Goal: Find specific page/section: Find specific page/section

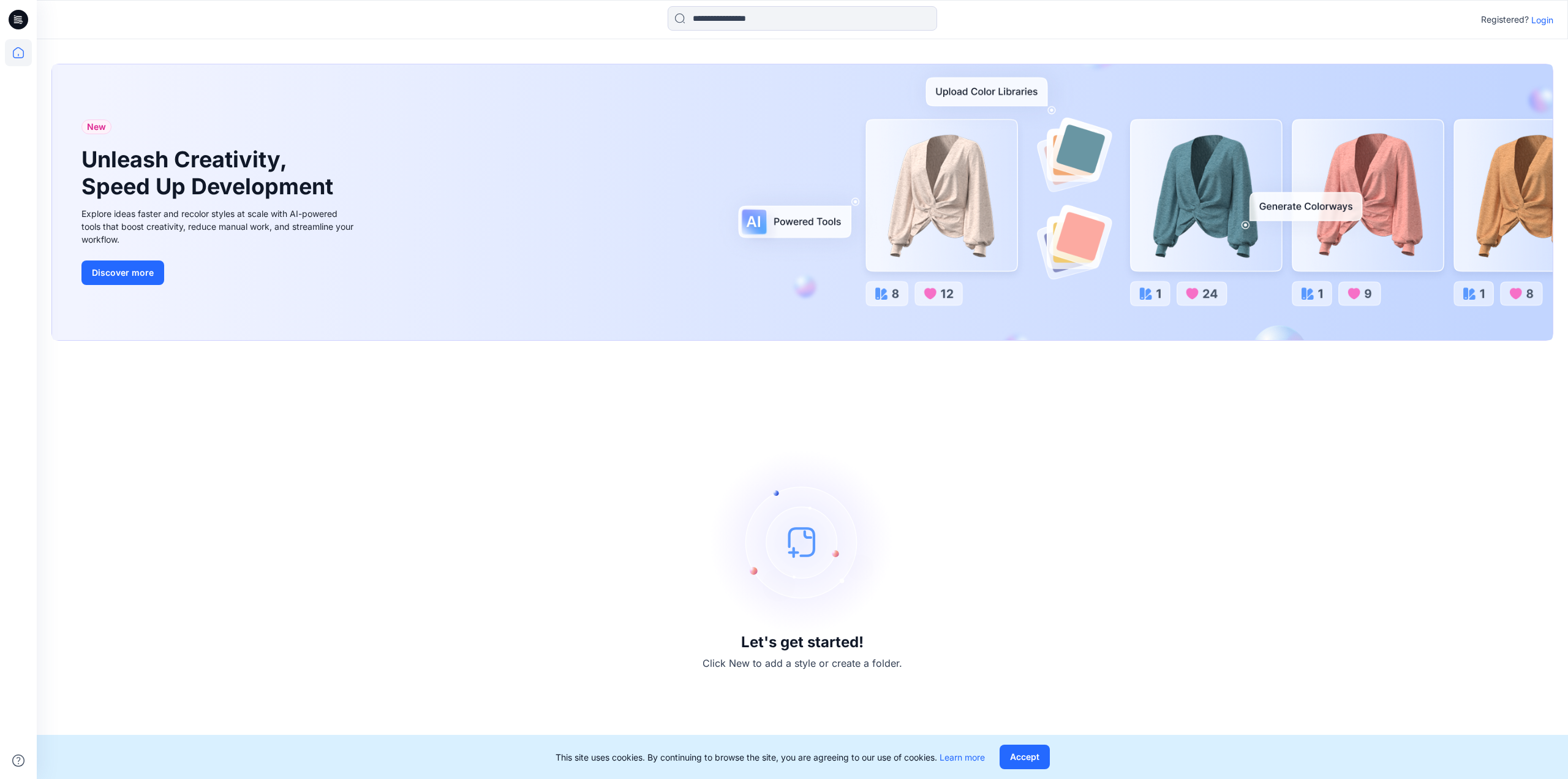
click at [1034, 759] on button "Accept" at bounding box center [1025, 756] width 50 height 25
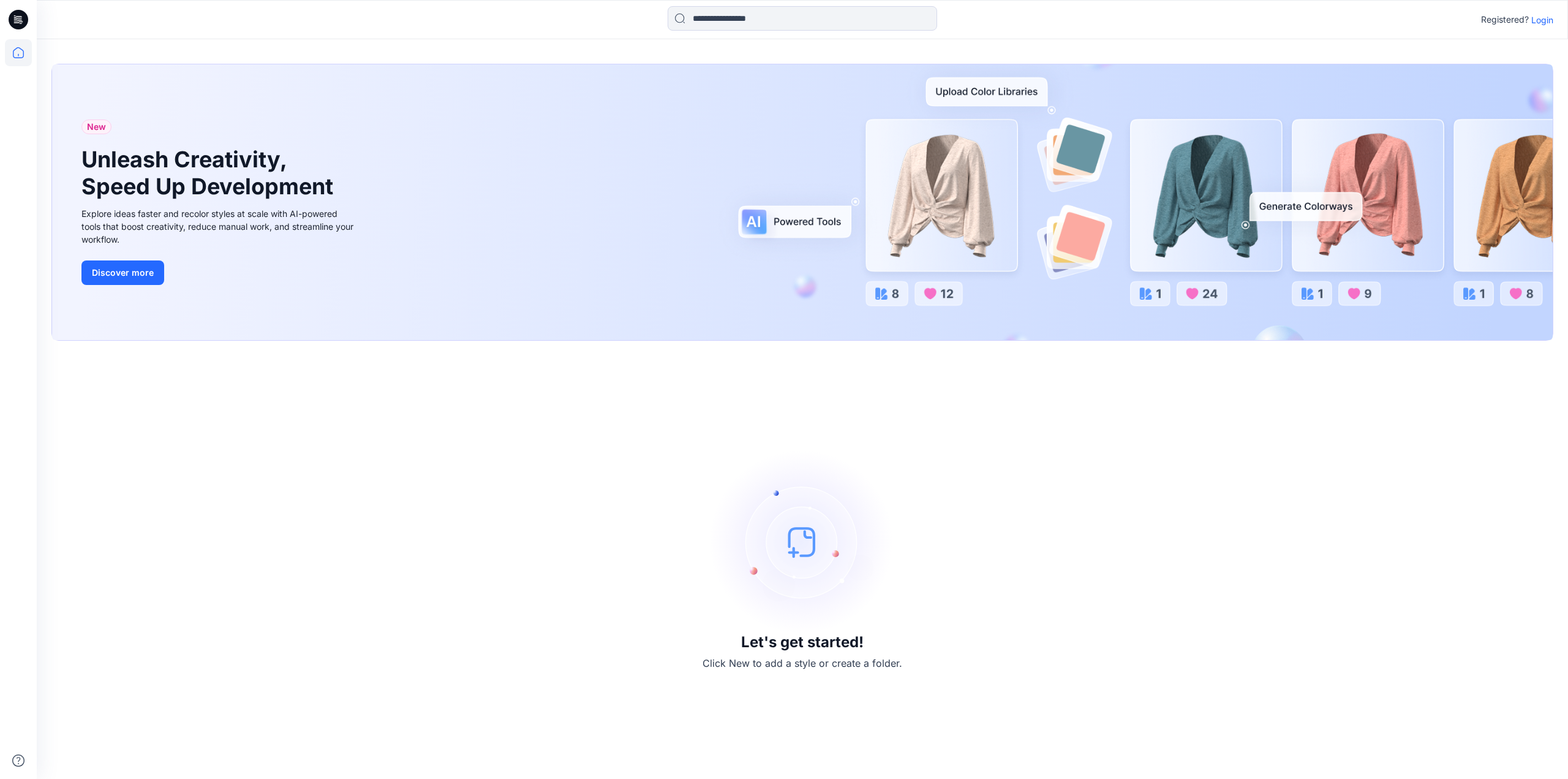
click at [1539, 21] on p "Login" at bounding box center [1542, 19] width 22 height 13
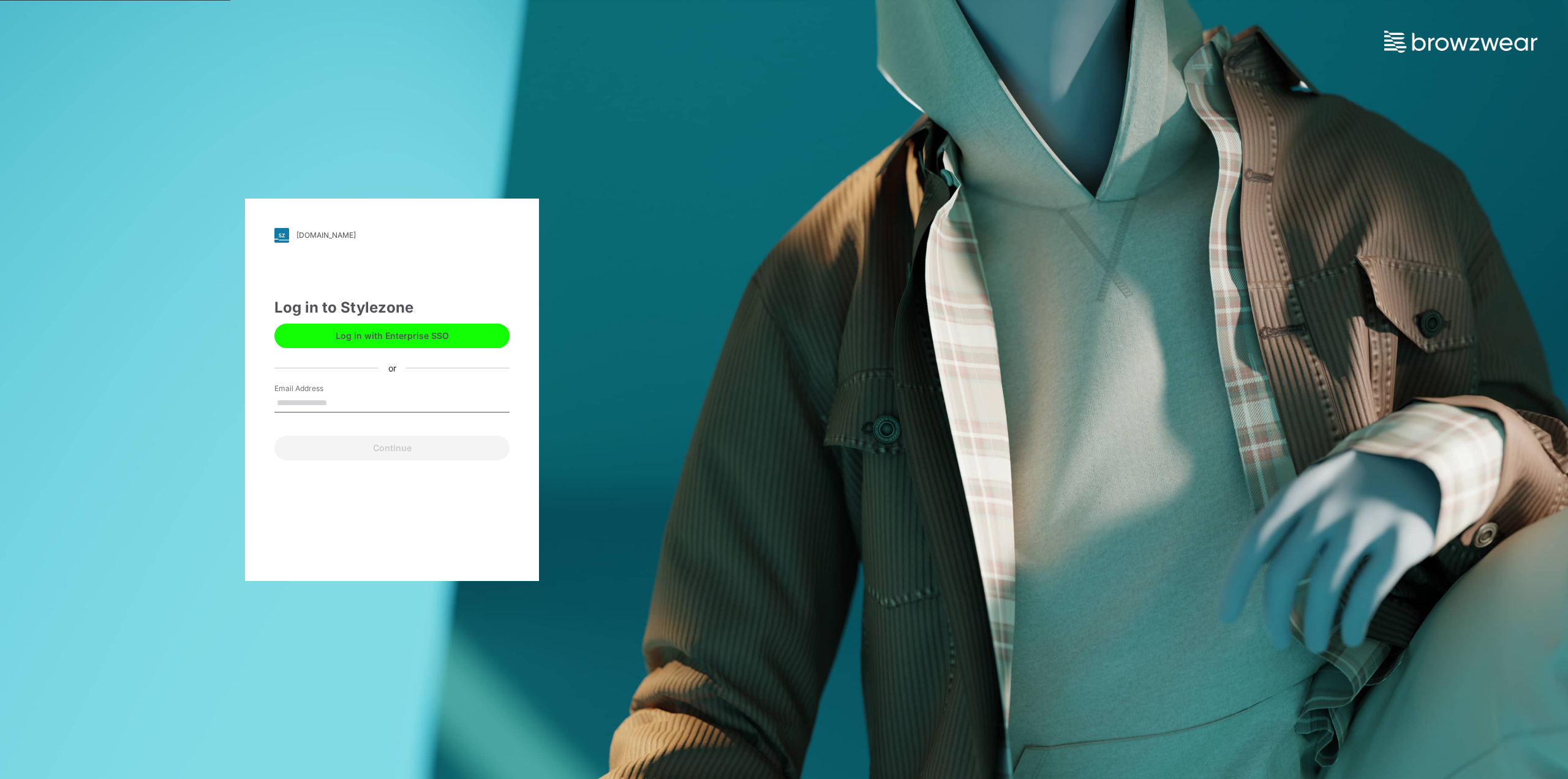
click at [337, 395] on input "Email Address" at bounding box center [392, 403] width 235 height 19
type input "**********"
click at [327, 443] on button "Continue" at bounding box center [392, 448] width 235 height 25
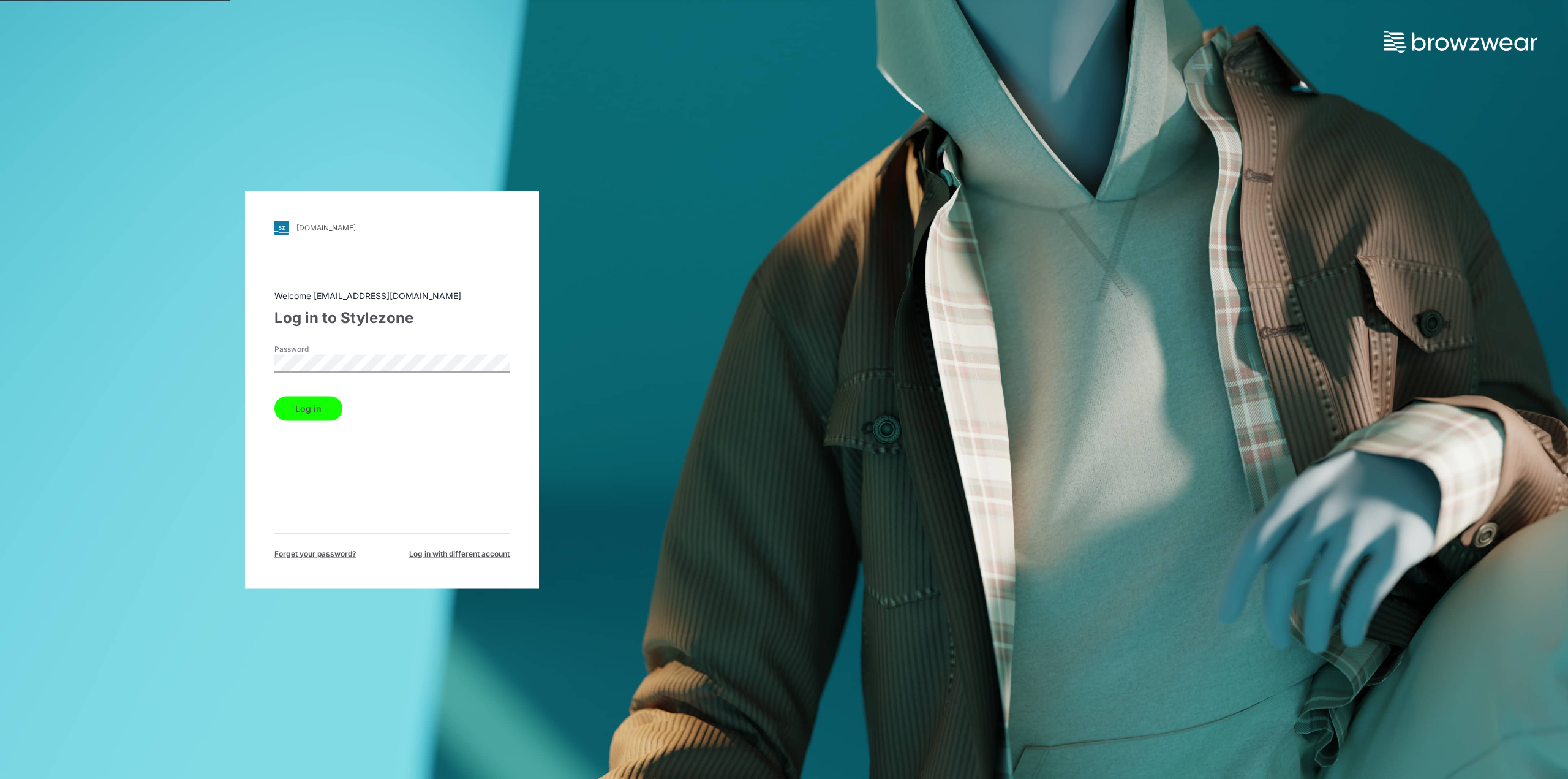
click at [323, 411] on button "Log in" at bounding box center [308, 408] width 68 height 25
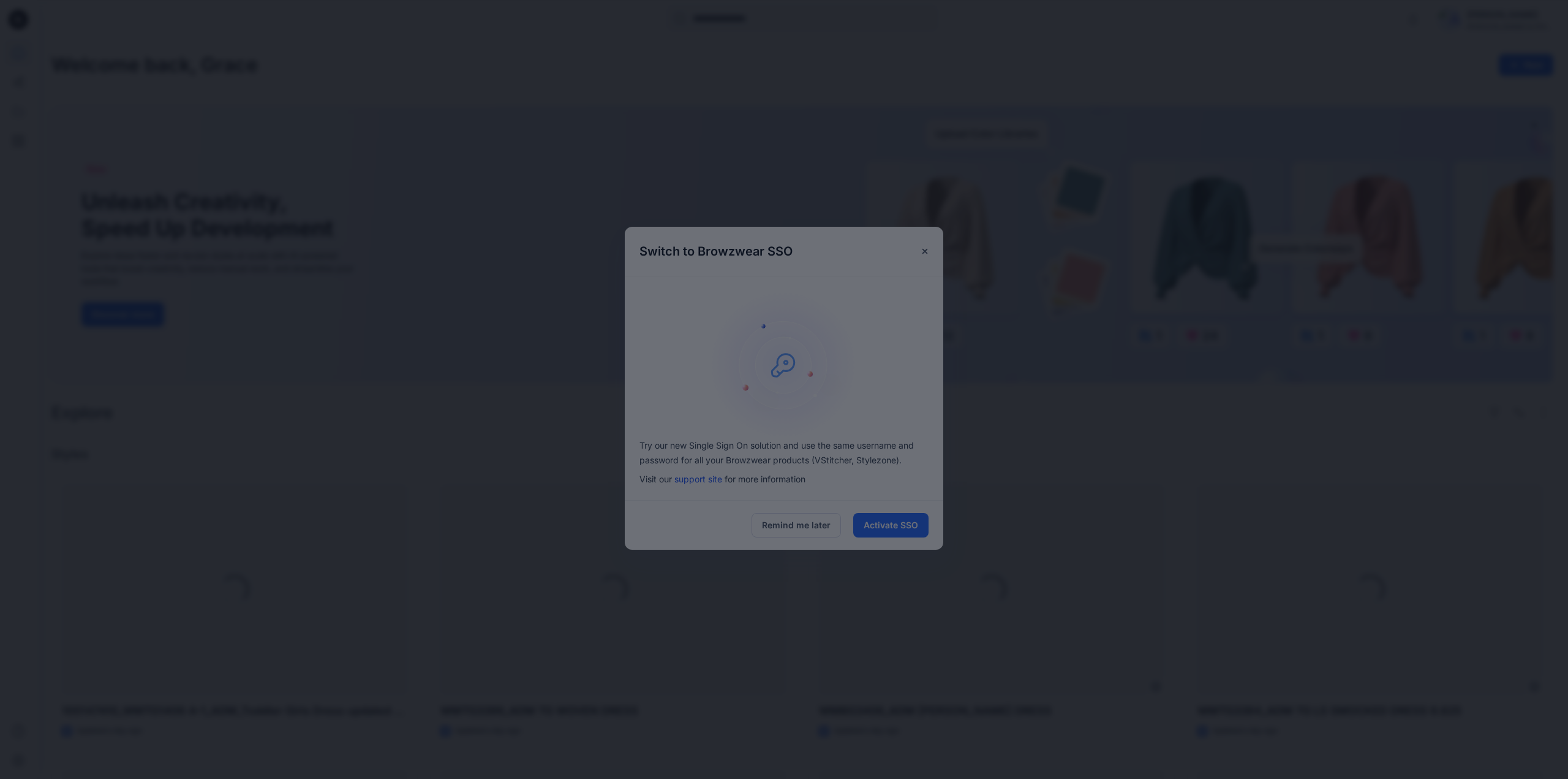
click at [799, 523] on div at bounding box center [784, 389] width 1568 height 779
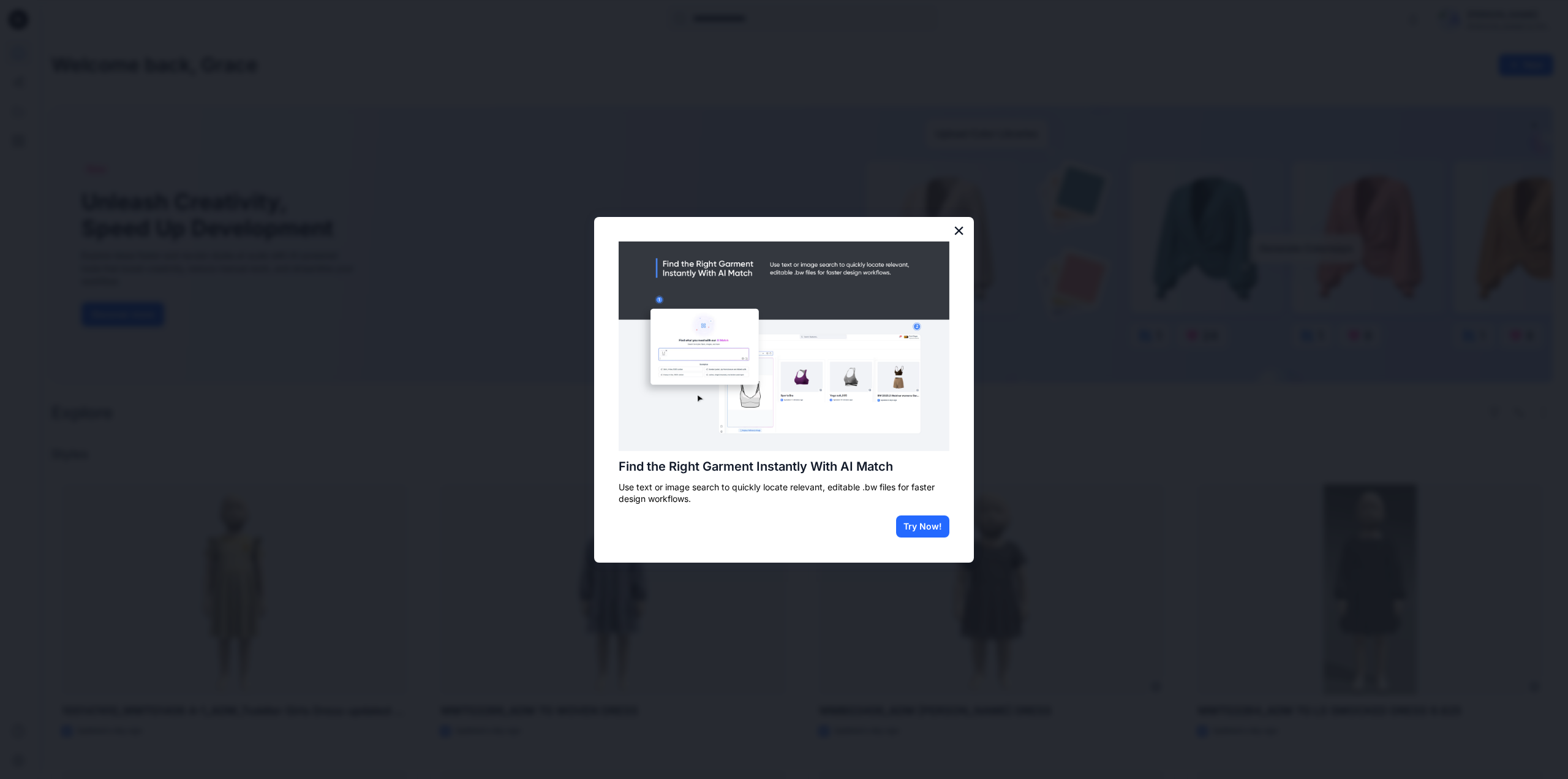
click at [957, 234] on button "×" at bounding box center [959, 230] width 12 height 20
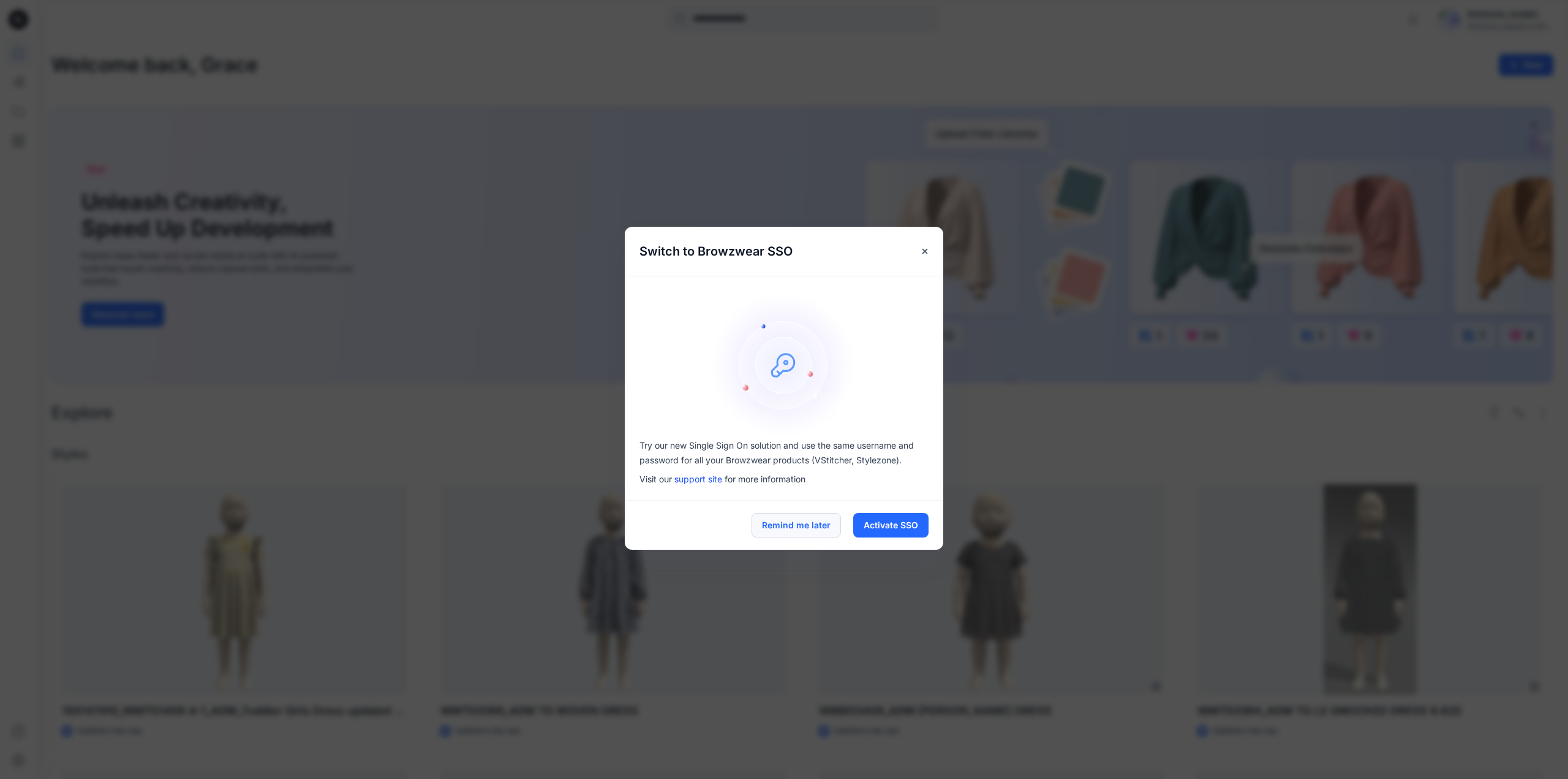
click at [799, 526] on button "Remind me later" at bounding box center [796, 525] width 90 height 25
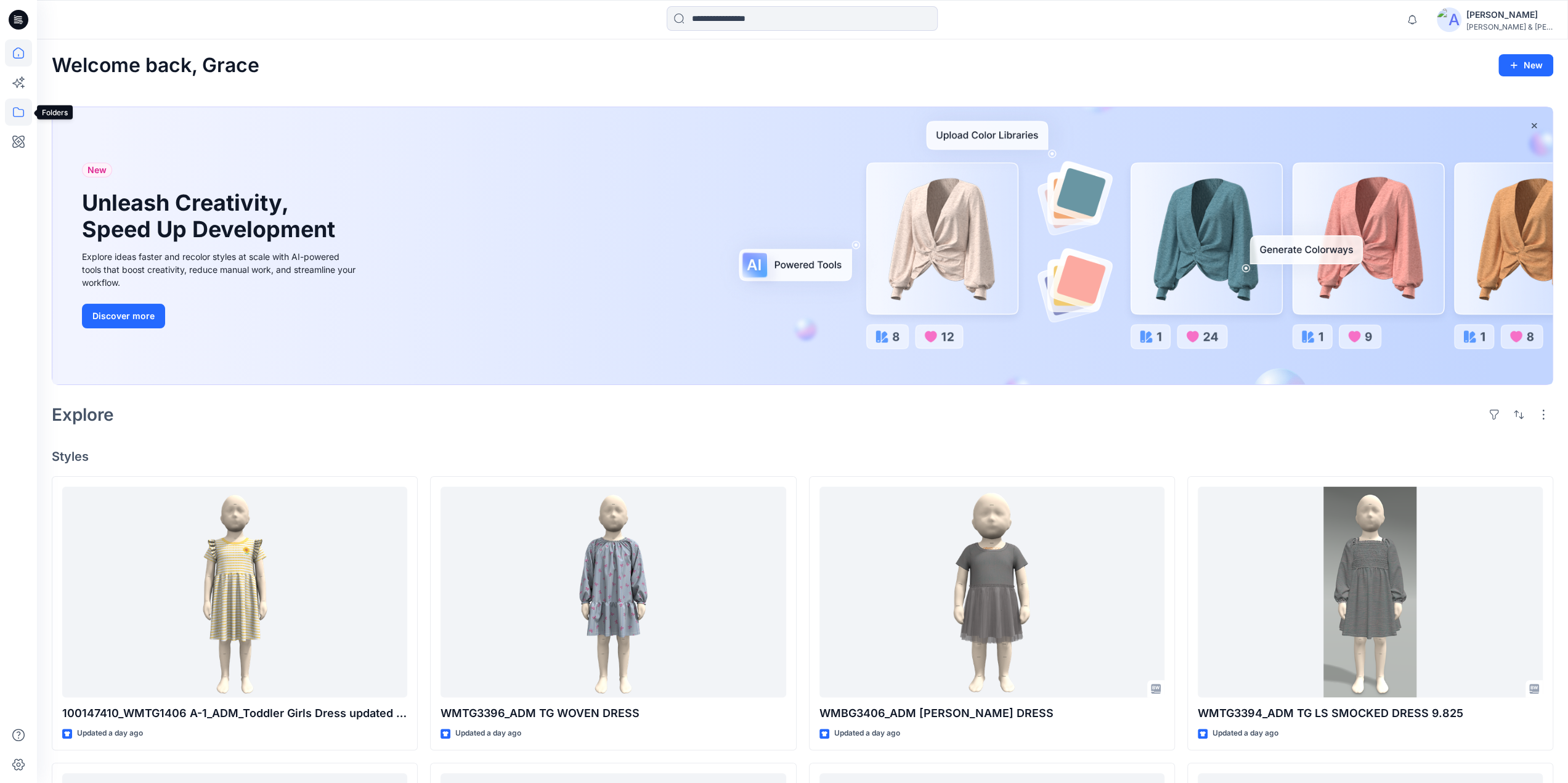
click at [20, 108] on icon at bounding box center [18, 112] width 27 height 27
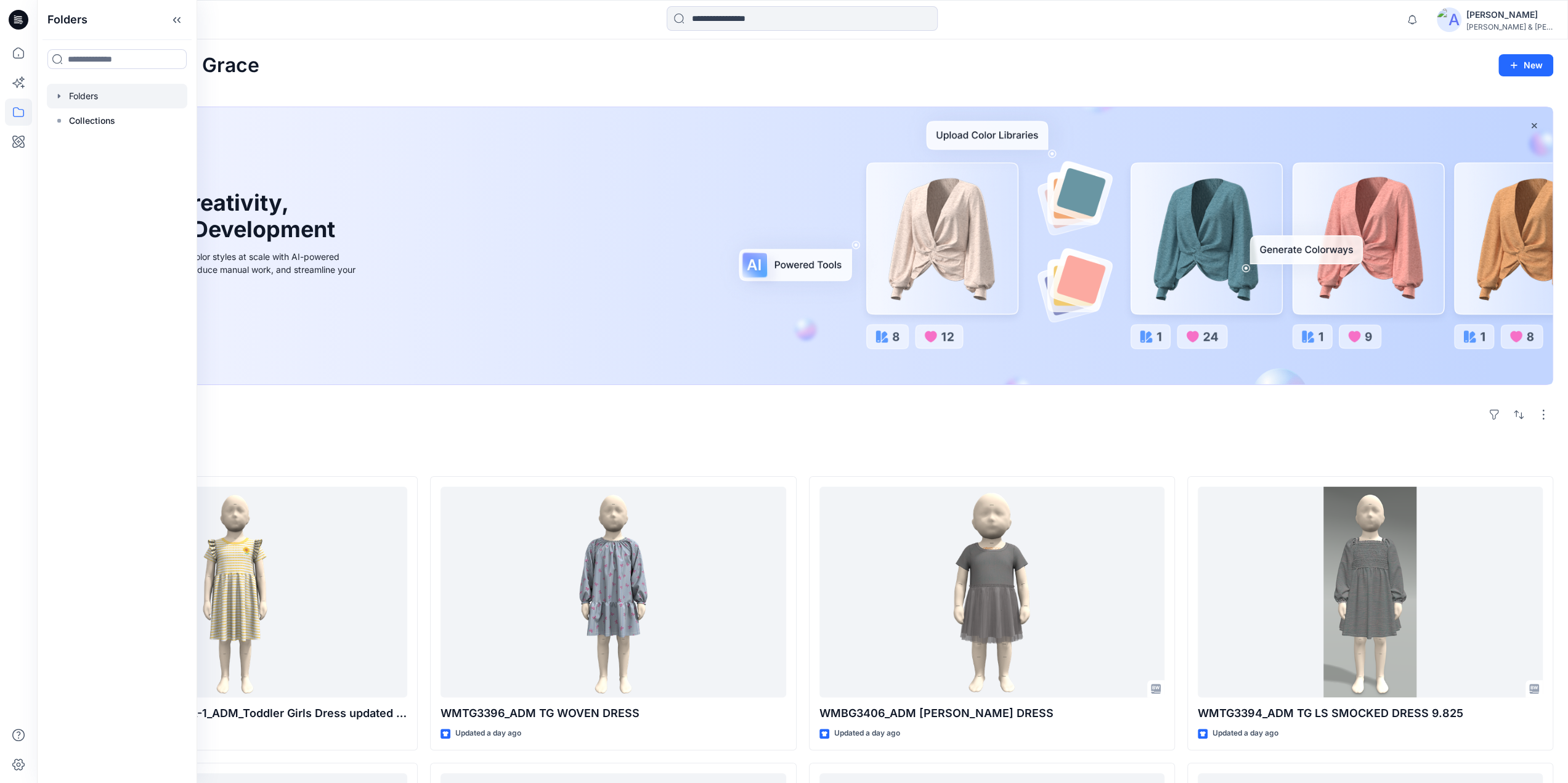
click at [53, 93] on div at bounding box center [117, 95] width 140 height 25
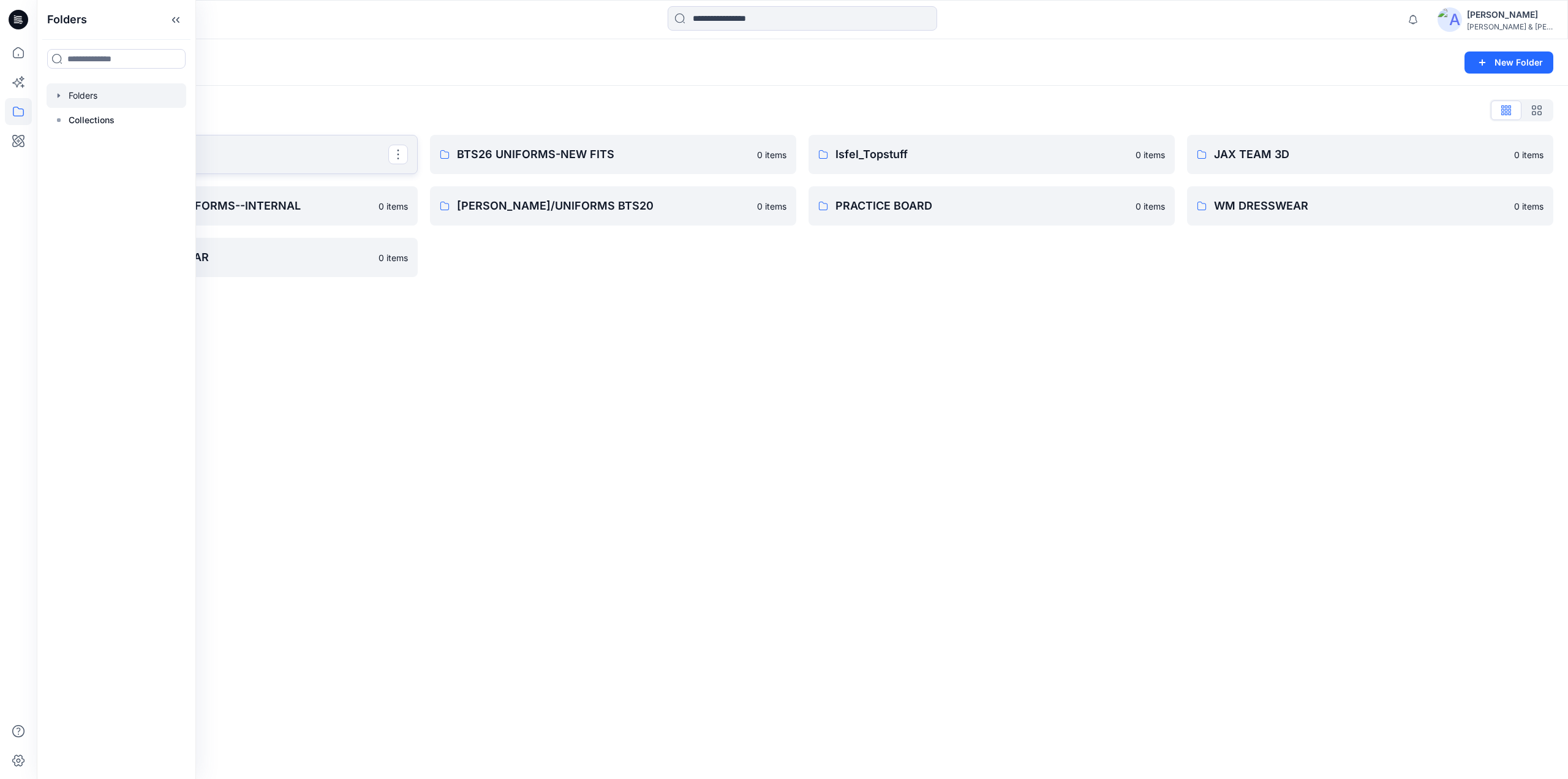
click at [276, 151] on p "BLOCKED FOLDER" at bounding box center [233, 155] width 310 height 17
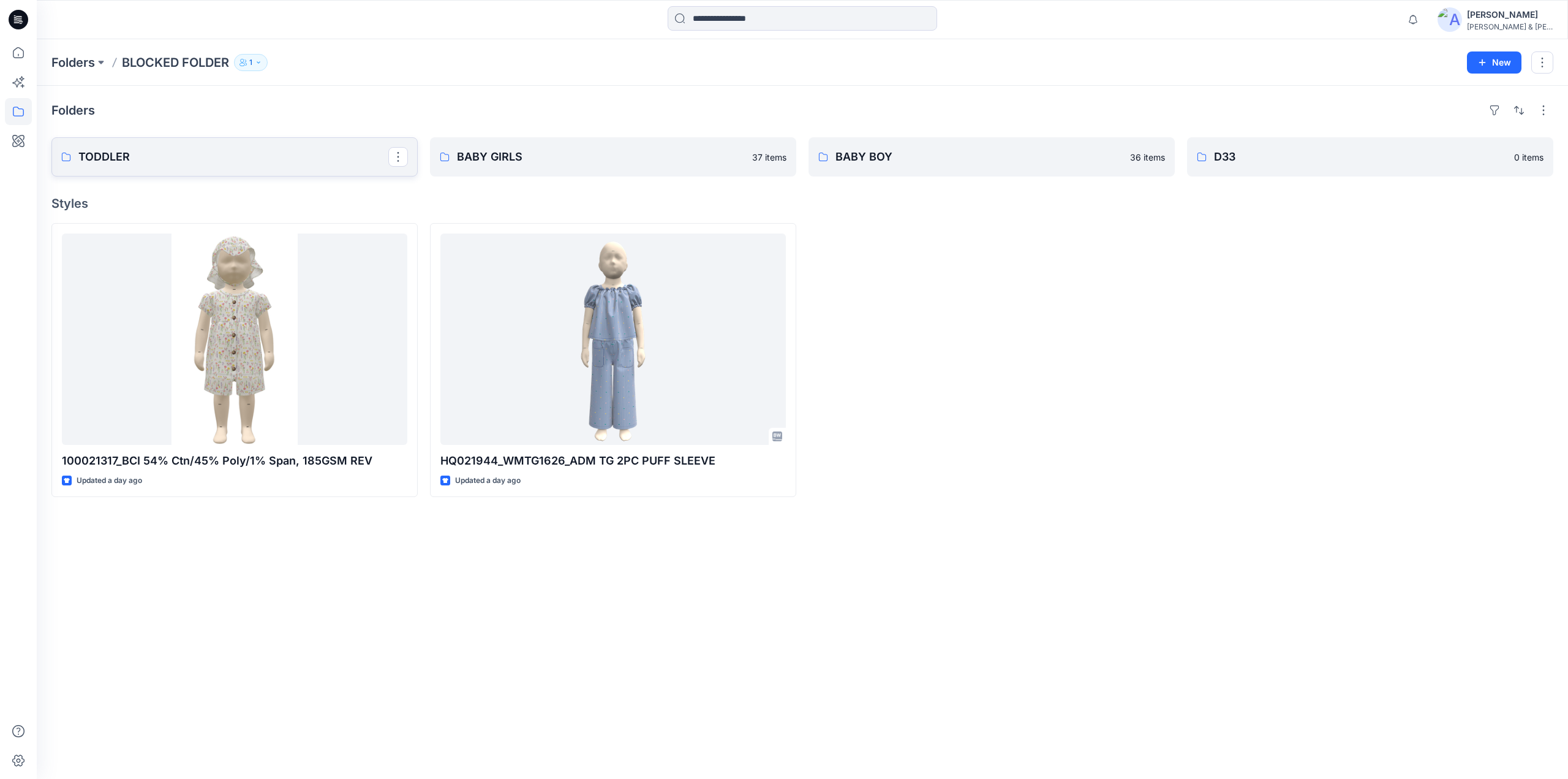
click at [268, 164] on p "TODDLER" at bounding box center [233, 157] width 310 height 17
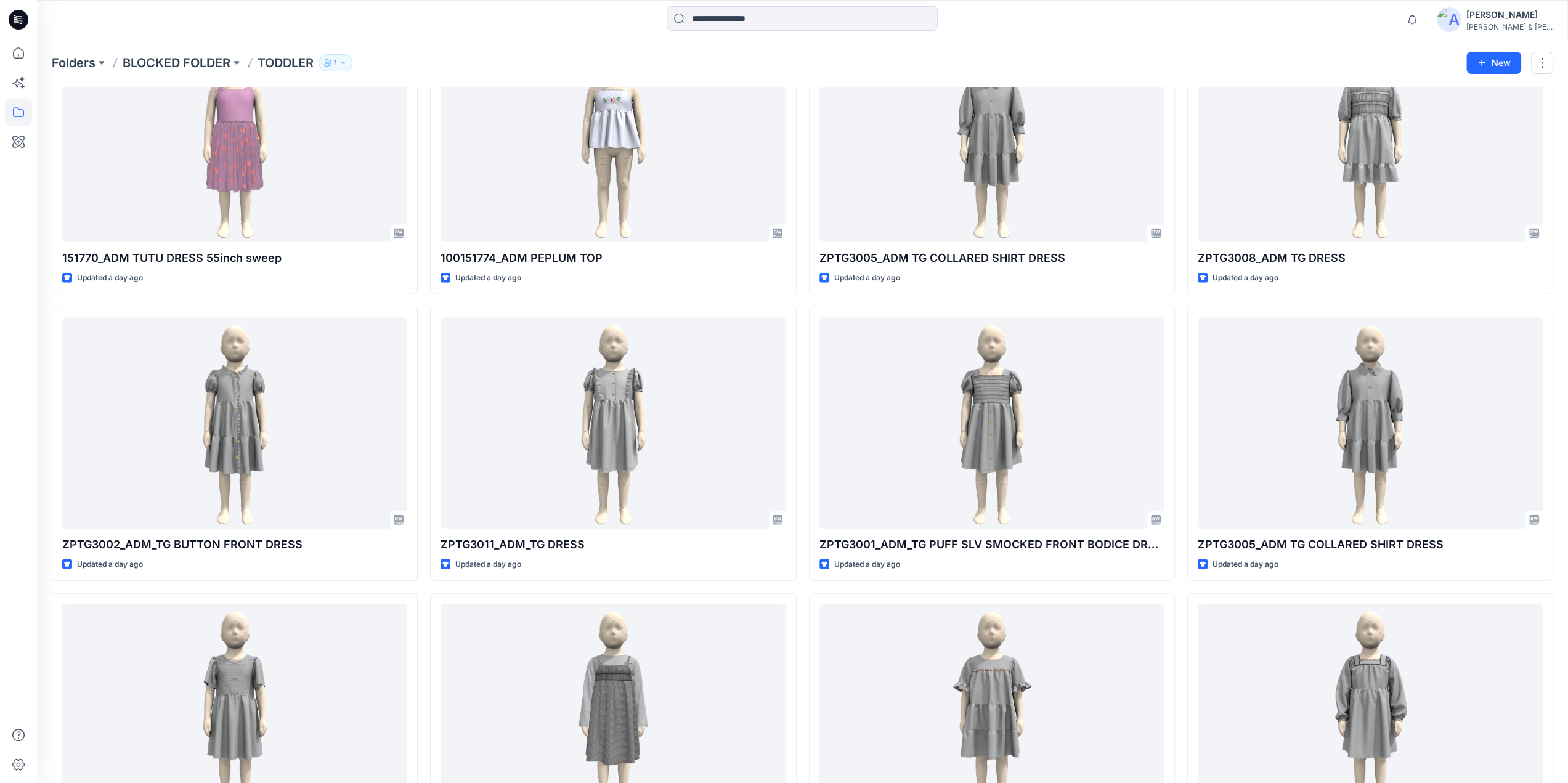
scroll to position [2711, 0]
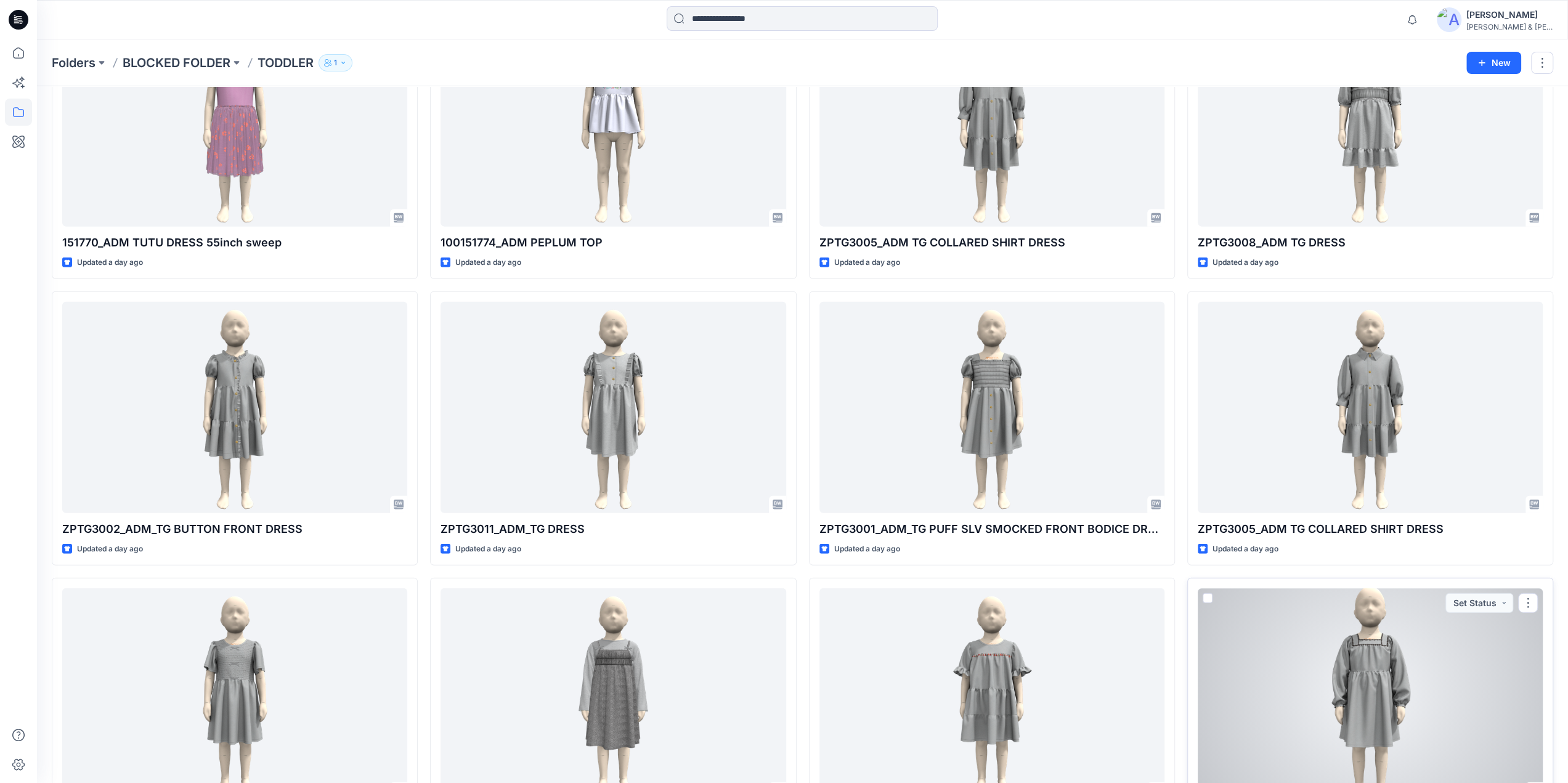
click at [1386, 648] on div at bounding box center [1370, 694] width 345 height 211
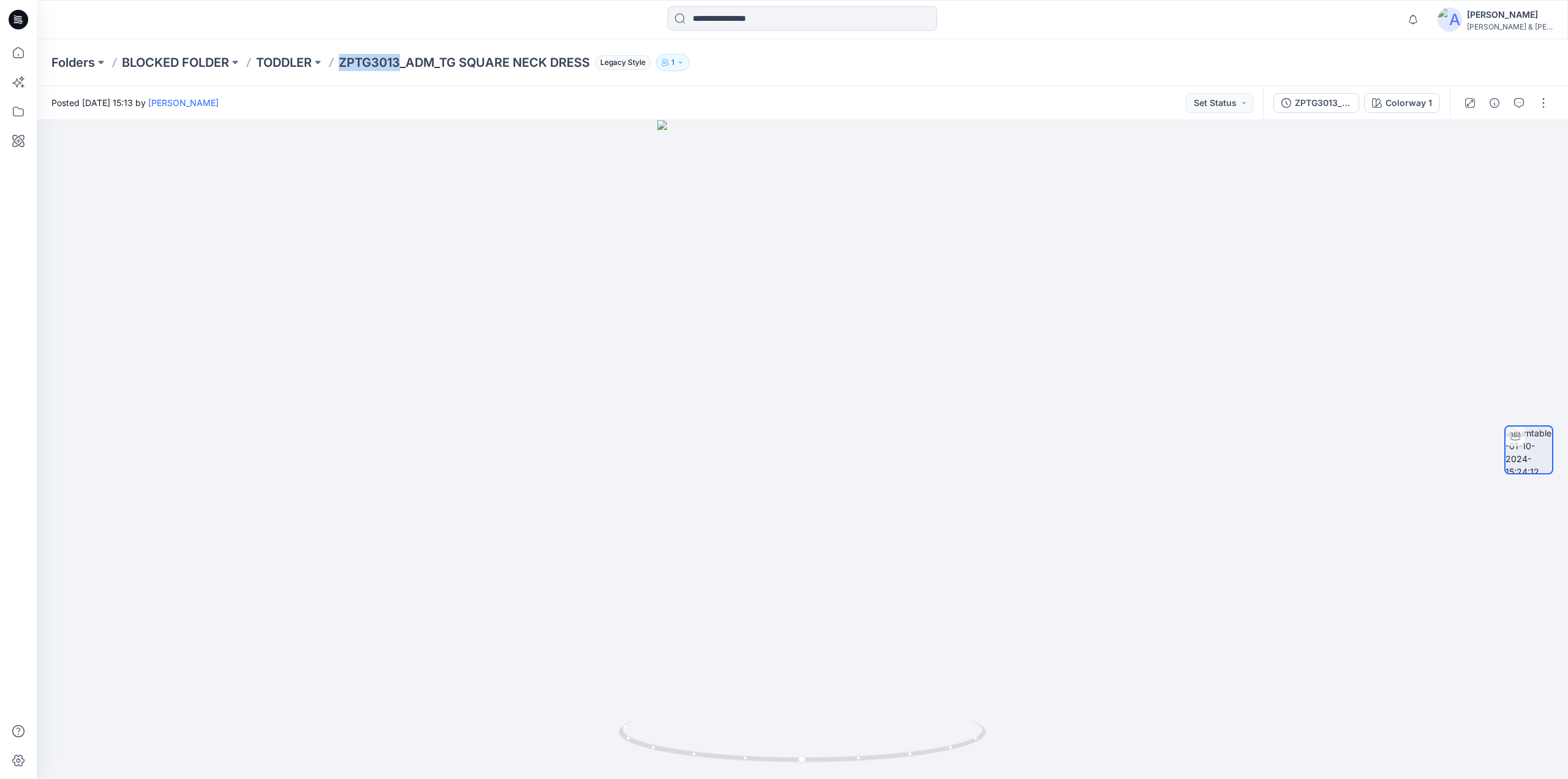
drag, startPoint x: 341, startPoint y: 73, endPoint x: 404, endPoint y: 75, distance: 63.0
click at [404, 75] on div "Folders BLOCKED FOLDER TODDLER ZPTG3013_ADM_TG SQUARE NECK DRESS Legacy Style 1" at bounding box center [802, 62] width 1531 height 46
copy p "ZPTG3013"
click at [706, 21] on input at bounding box center [803, 18] width 270 height 25
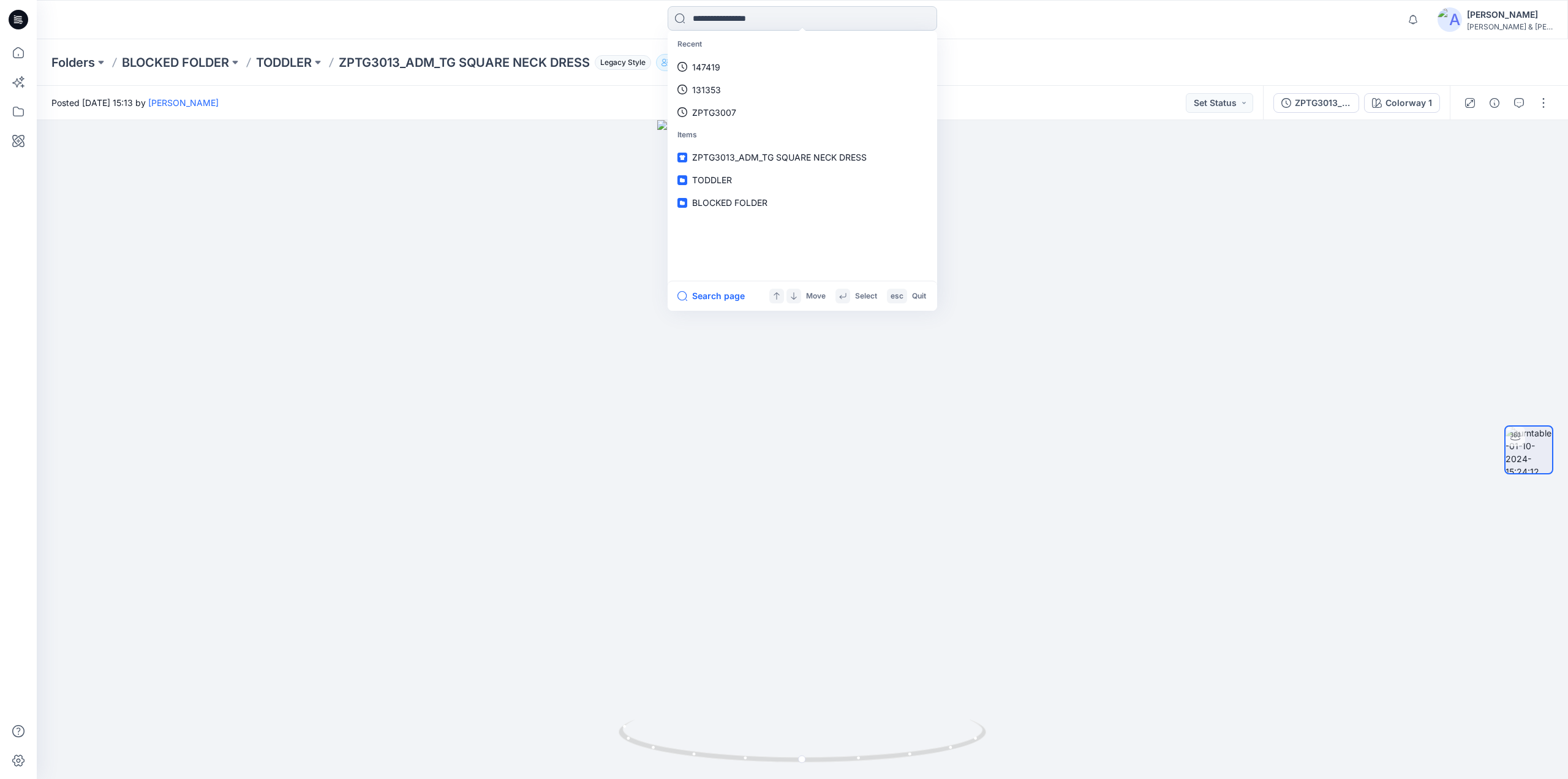
paste input "********"
type input "********"
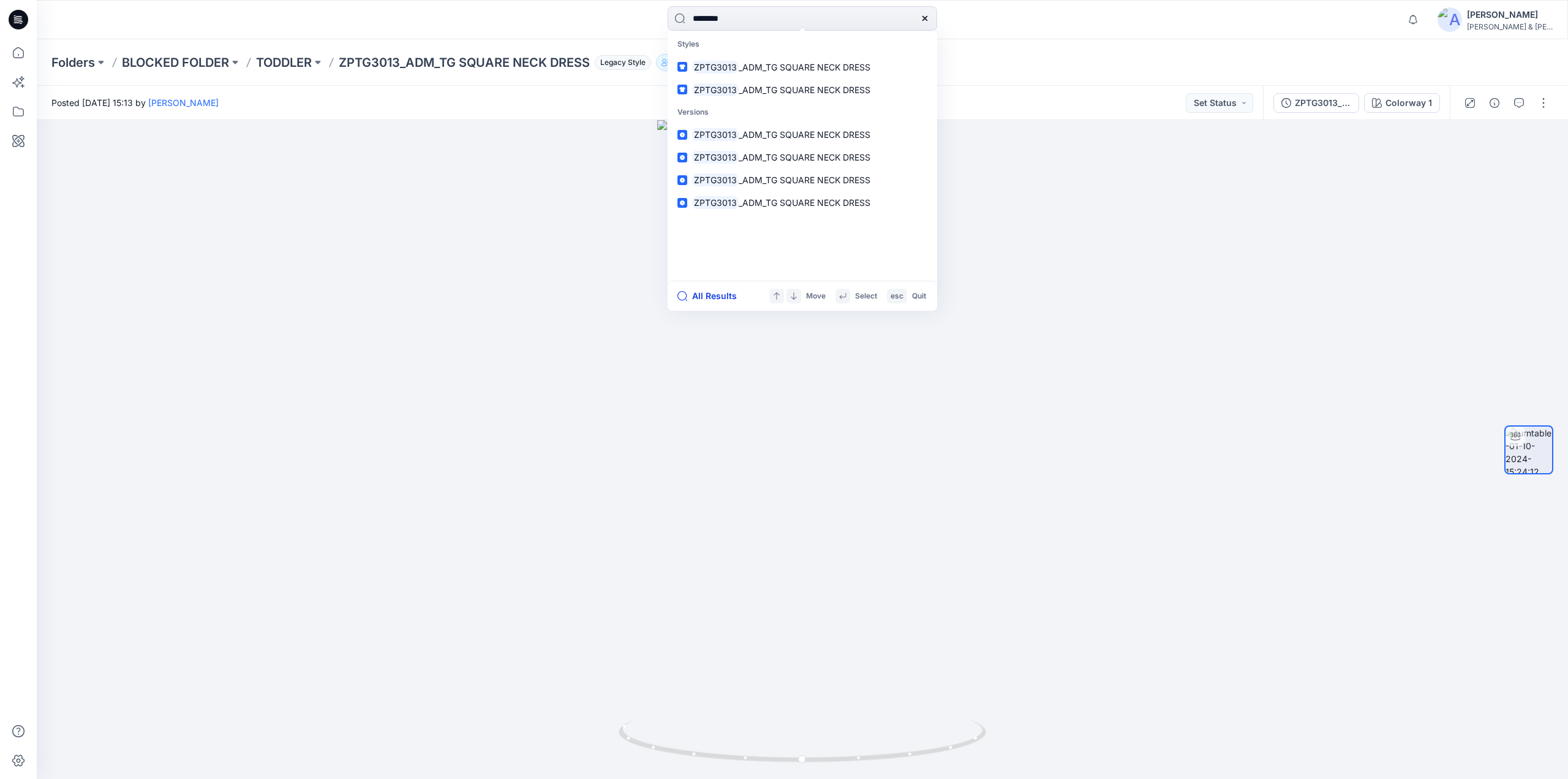
click at [720, 298] on button "All Results" at bounding box center [710, 296] width 67 height 15
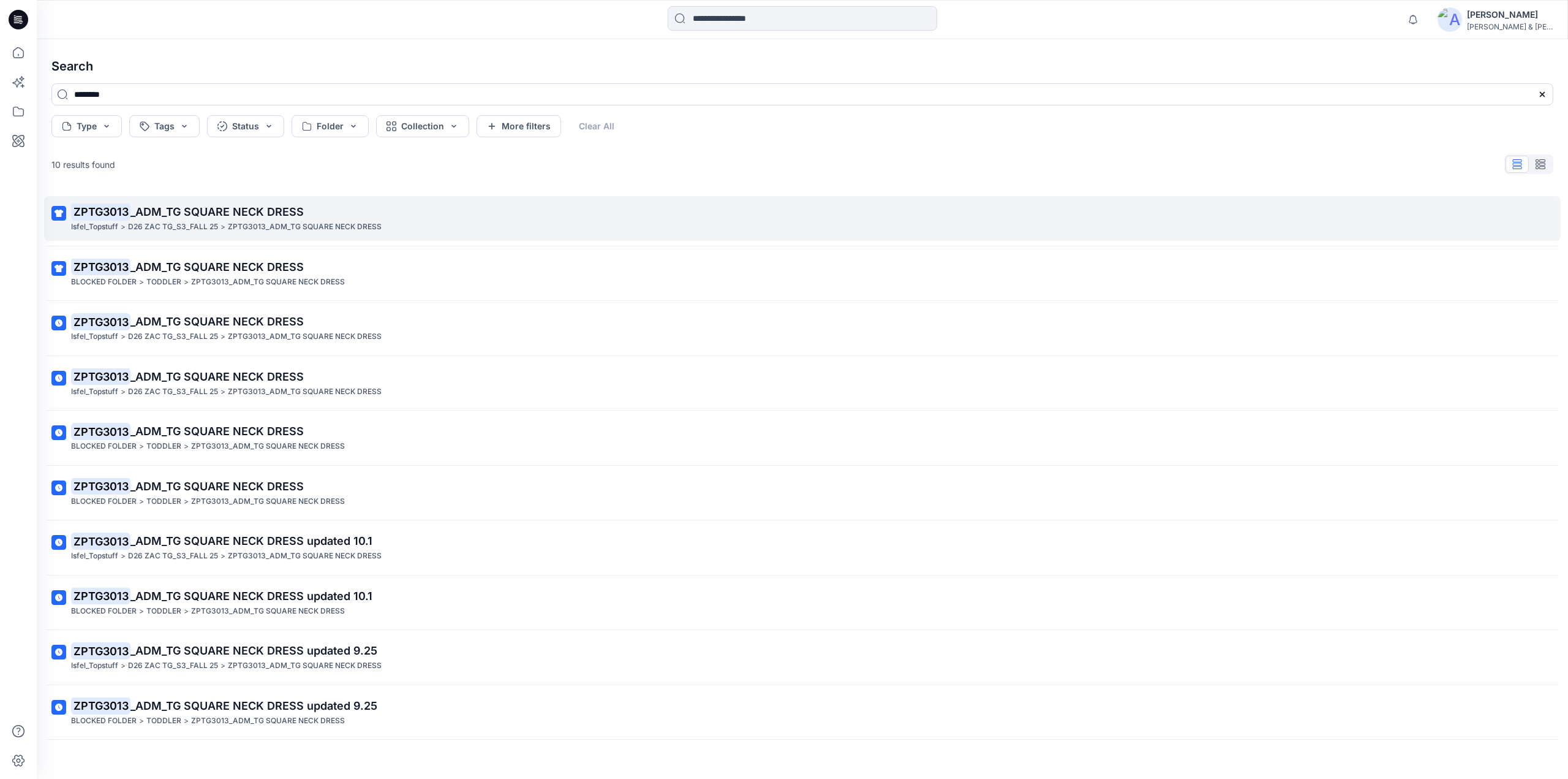
click at [233, 217] on span "_ADM_TG SQUARE NECK DRESS" at bounding box center [217, 211] width 173 height 13
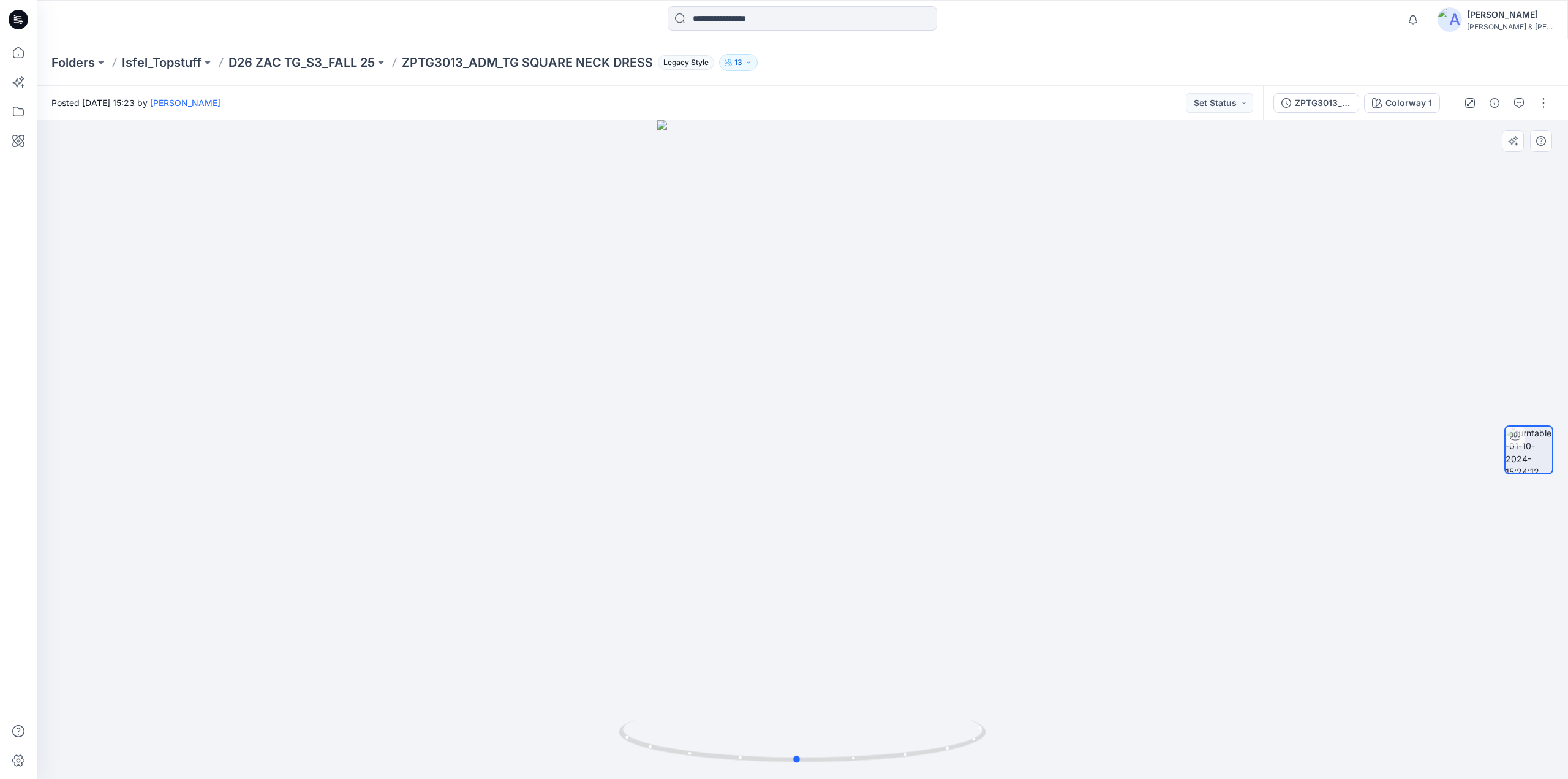
click at [892, 506] on div at bounding box center [802, 450] width 1531 height 659
drag, startPoint x: 819, startPoint y: 503, endPoint x: 760, endPoint y: 513, distance: 59.8
click at [805, 505] on div at bounding box center [802, 450] width 1531 height 659
drag, startPoint x: 679, startPoint y: 530, endPoint x: 732, endPoint y: 527, distance: 53.1
click at [724, 527] on div at bounding box center [802, 450] width 1531 height 659
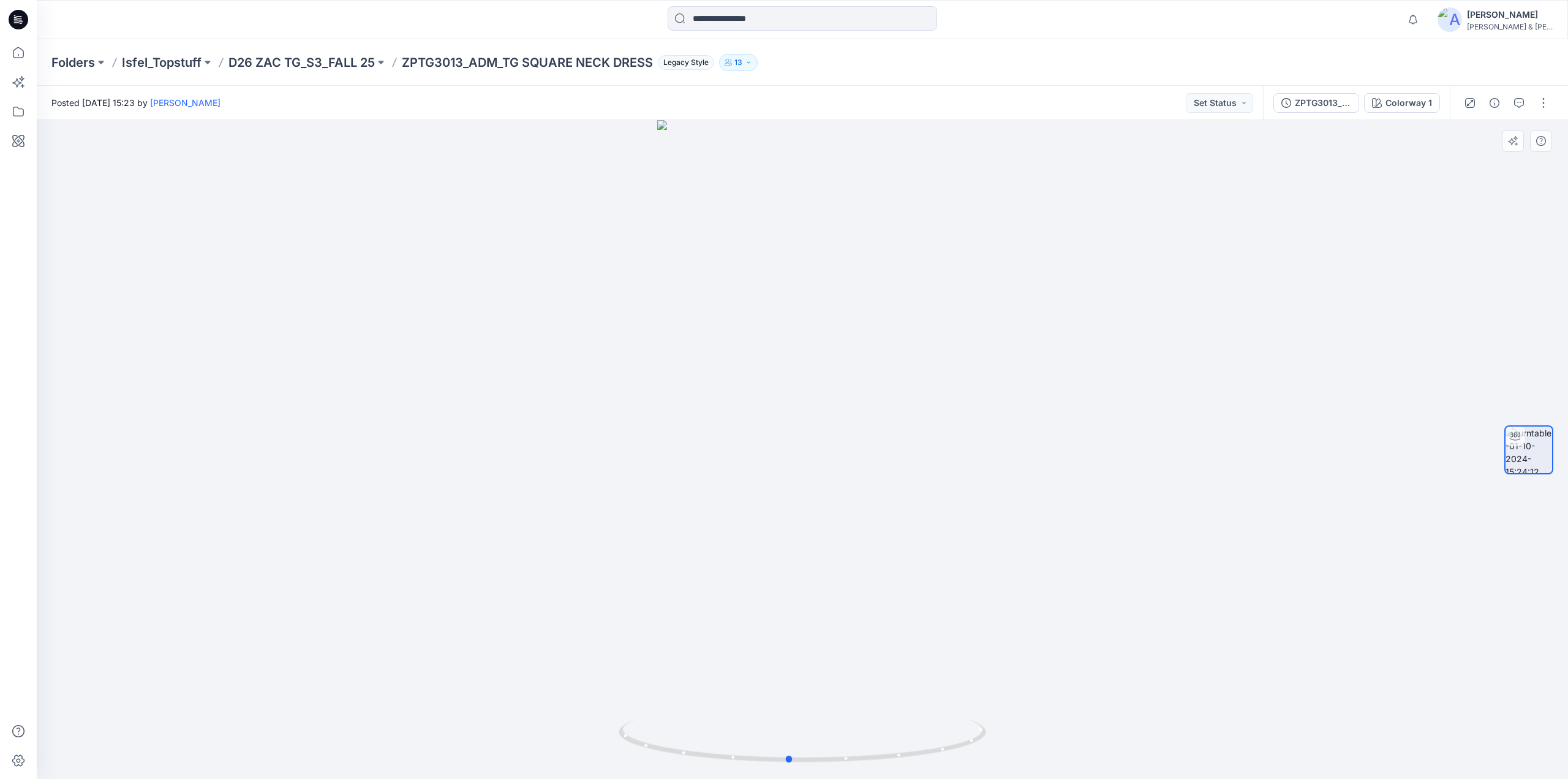
click at [771, 519] on div at bounding box center [802, 450] width 1531 height 659
click at [613, 436] on div at bounding box center [802, 450] width 1531 height 659
